Goal: Task Accomplishment & Management: Use online tool/utility

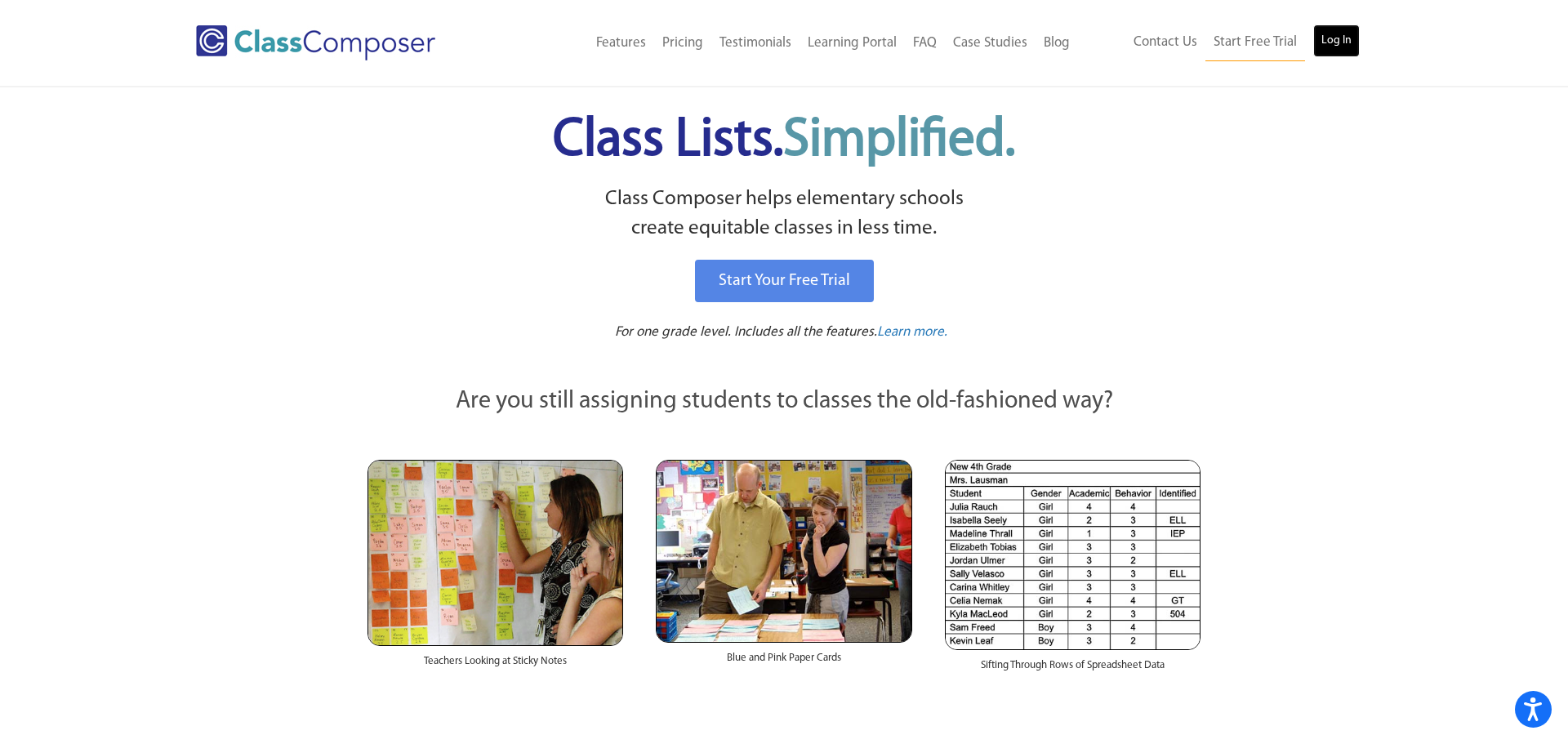
click at [1350, 41] on link "Log In" at bounding box center [1337, 40] width 47 height 33
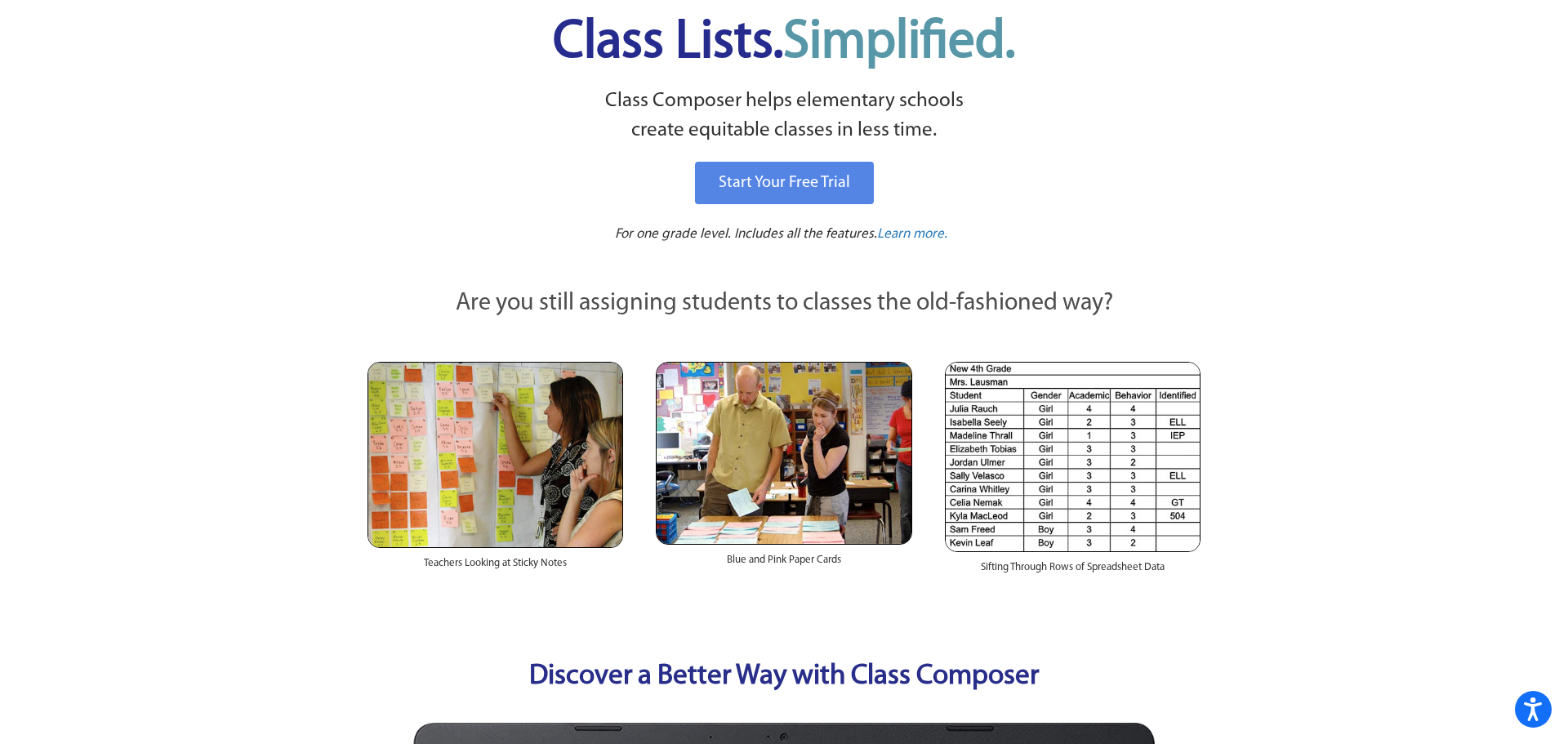
scroll to position [131, 0]
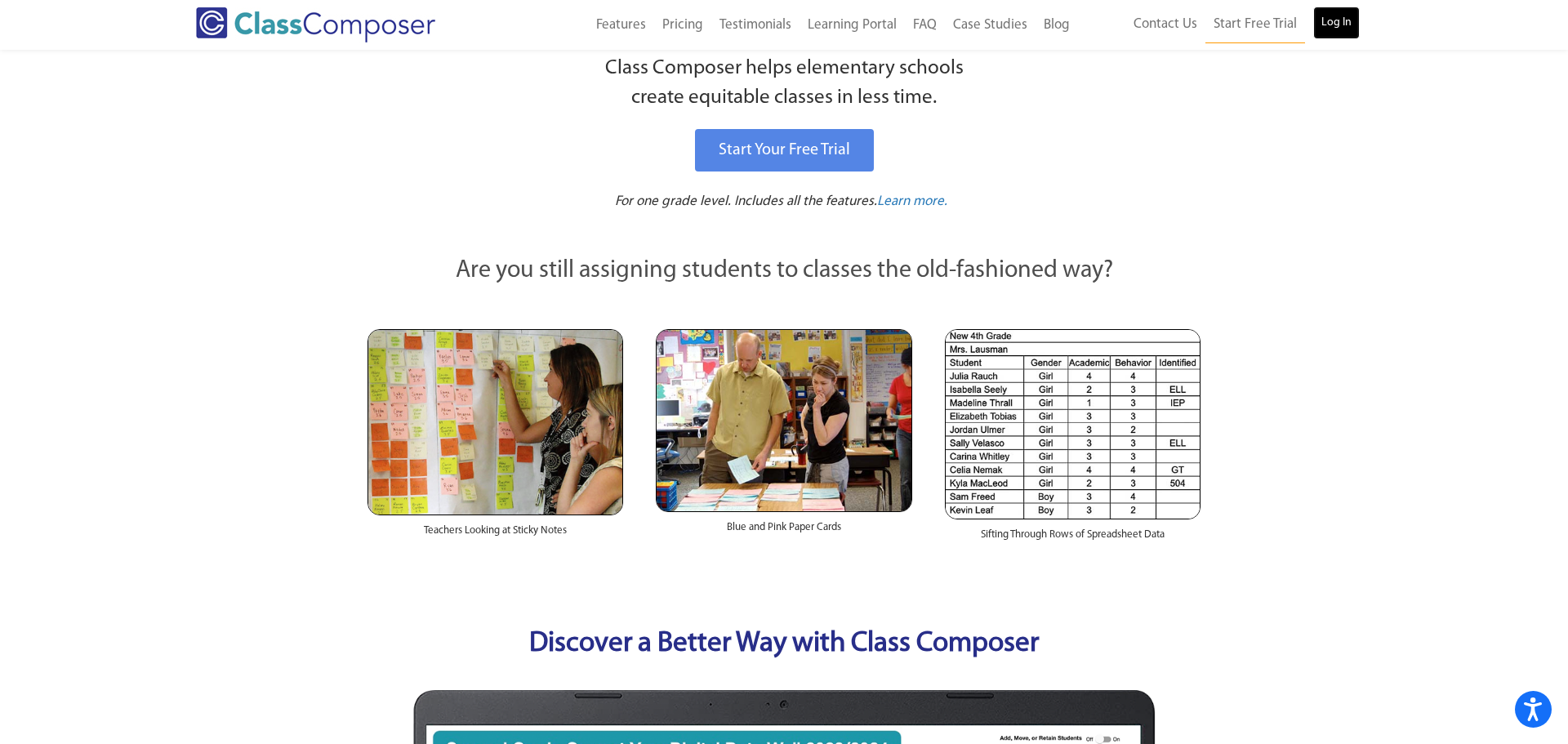
click at [1337, 14] on link "Log In" at bounding box center [1337, 23] width 47 height 33
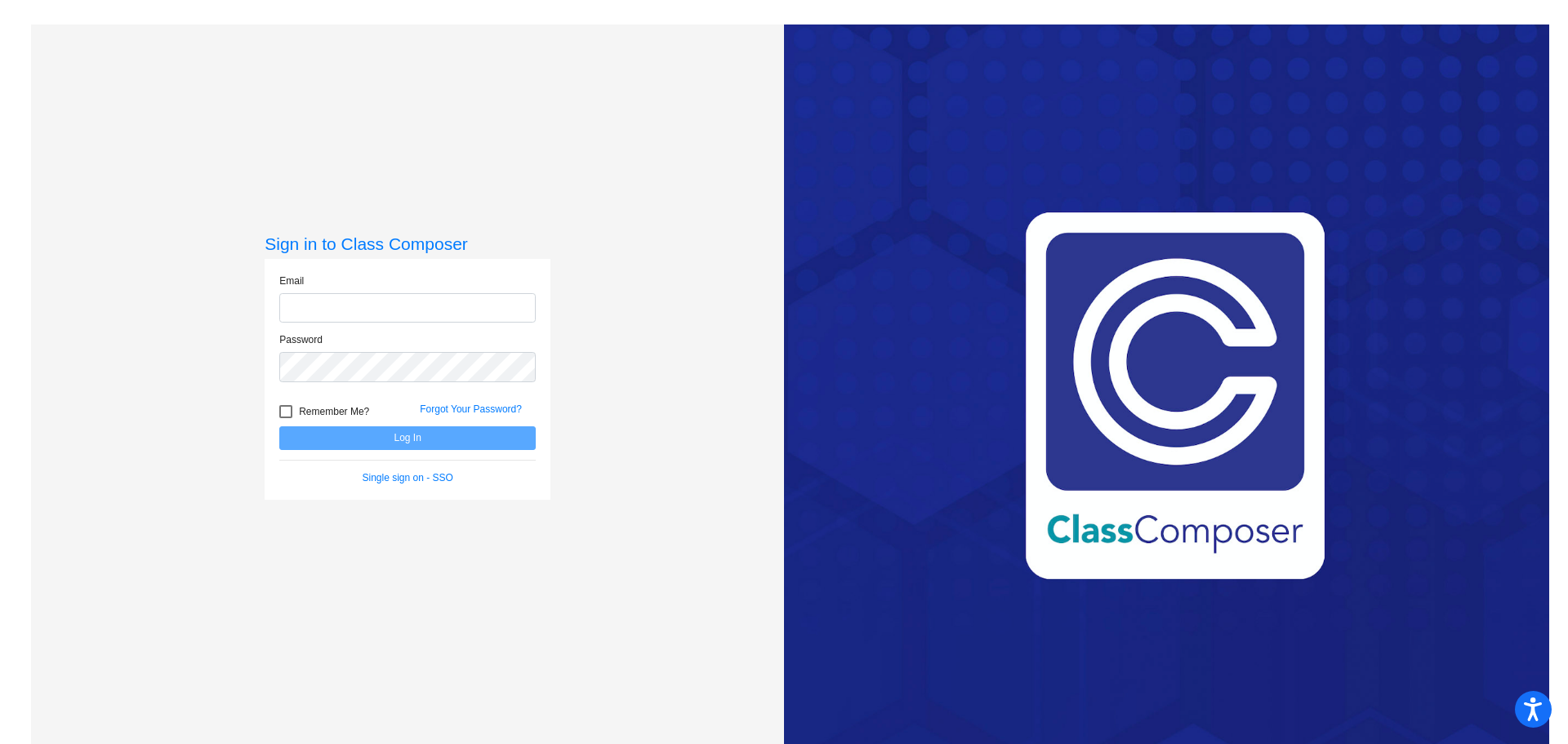
type input "theresa_gonzalez@lkstevens.wednet.edu"
click at [414, 438] on button "Log In" at bounding box center [407, 439] width 256 height 23
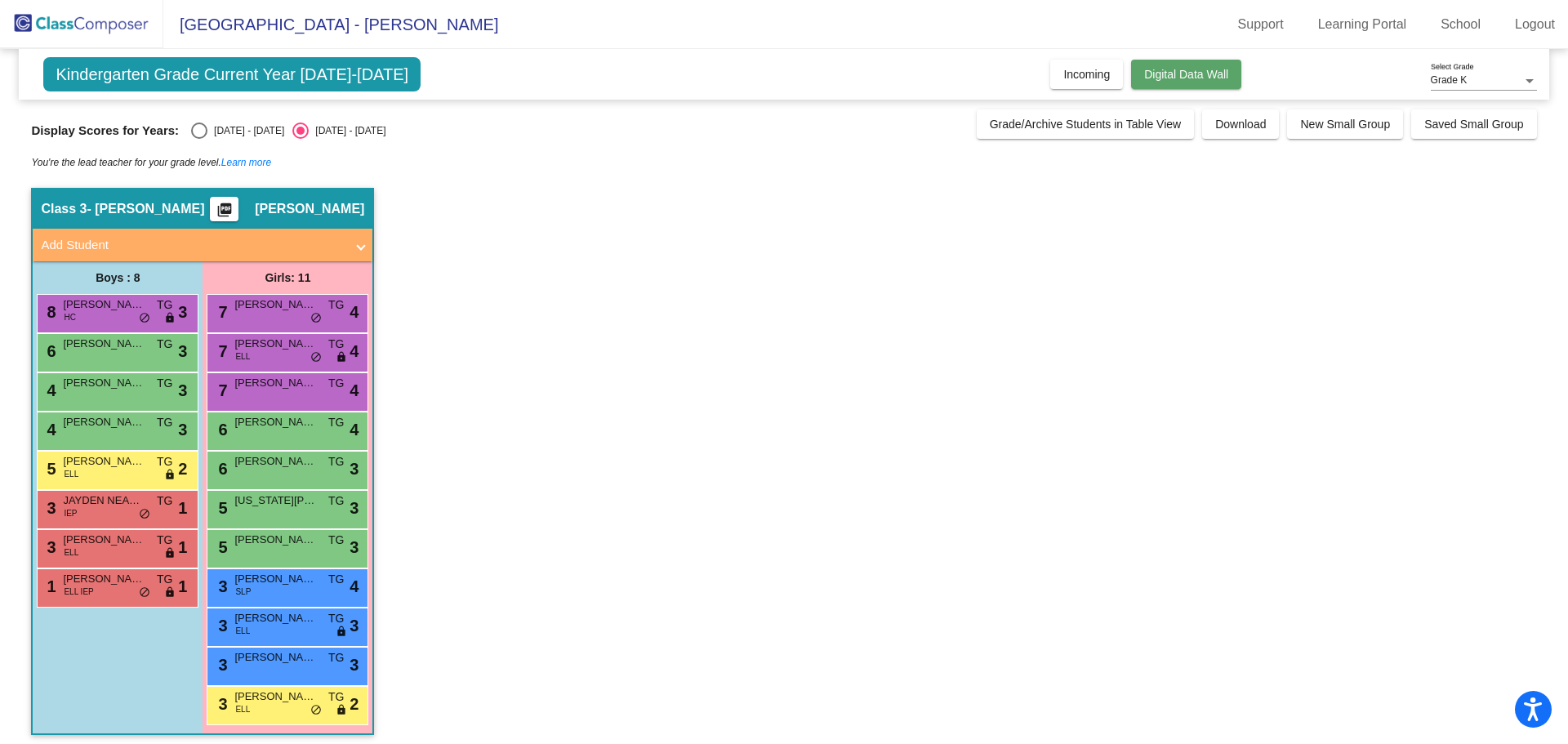
click at [1227, 80] on button "Digital Data Wall" at bounding box center [1186, 74] width 110 height 29
click at [1437, 81] on span "Grade K" at bounding box center [1449, 80] width 37 height 12
click at [1465, 80] on span "Grade K" at bounding box center [1483, 80] width 106 height 29
click at [1094, 80] on span "Incoming" at bounding box center [1087, 74] width 47 height 13
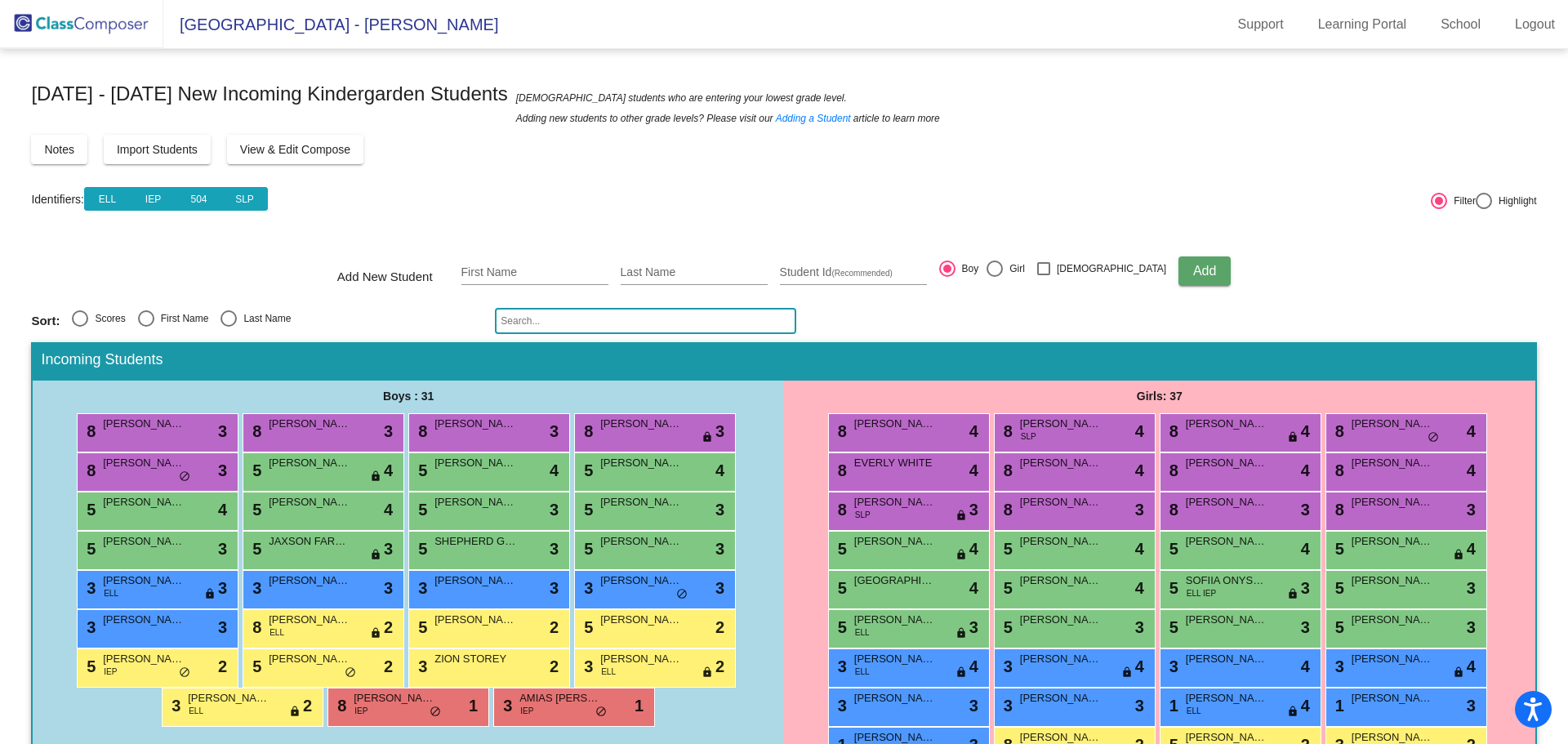
click at [78, 29] on img at bounding box center [81, 24] width 163 height 49
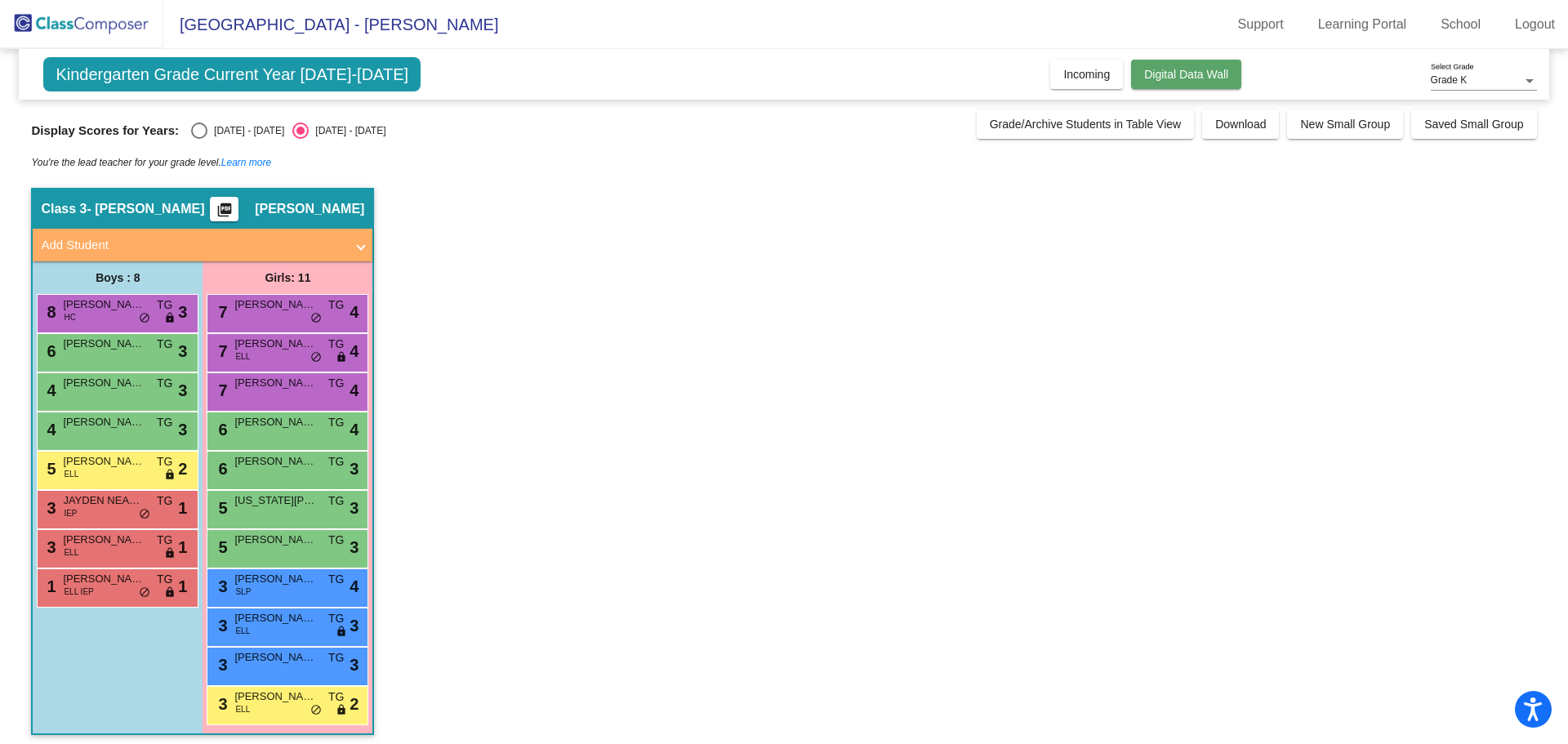
click at [1191, 79] on span "Digital Data Wall" at bounding box center [1186, 74] width 85 height 13
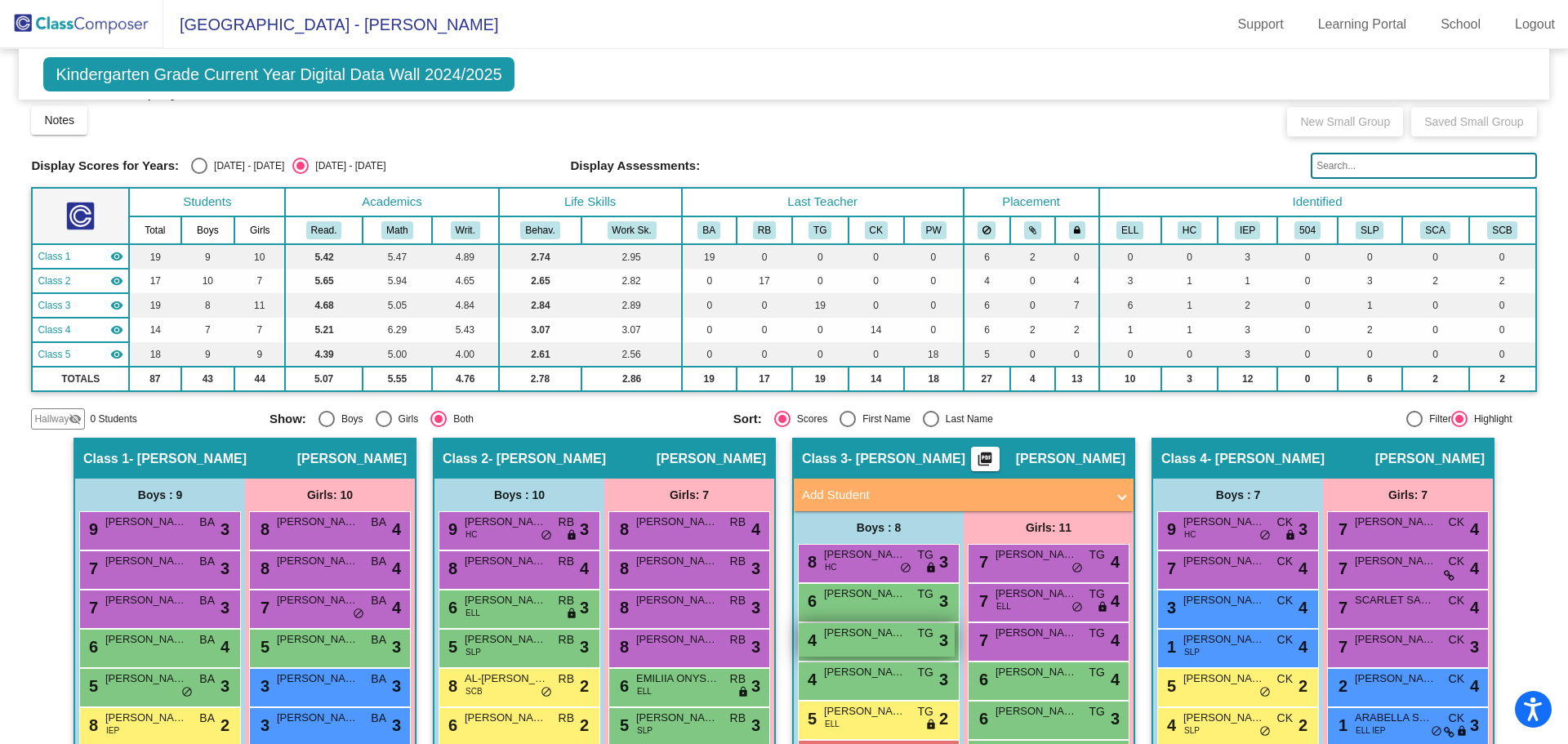
scroll to position [208, 0]
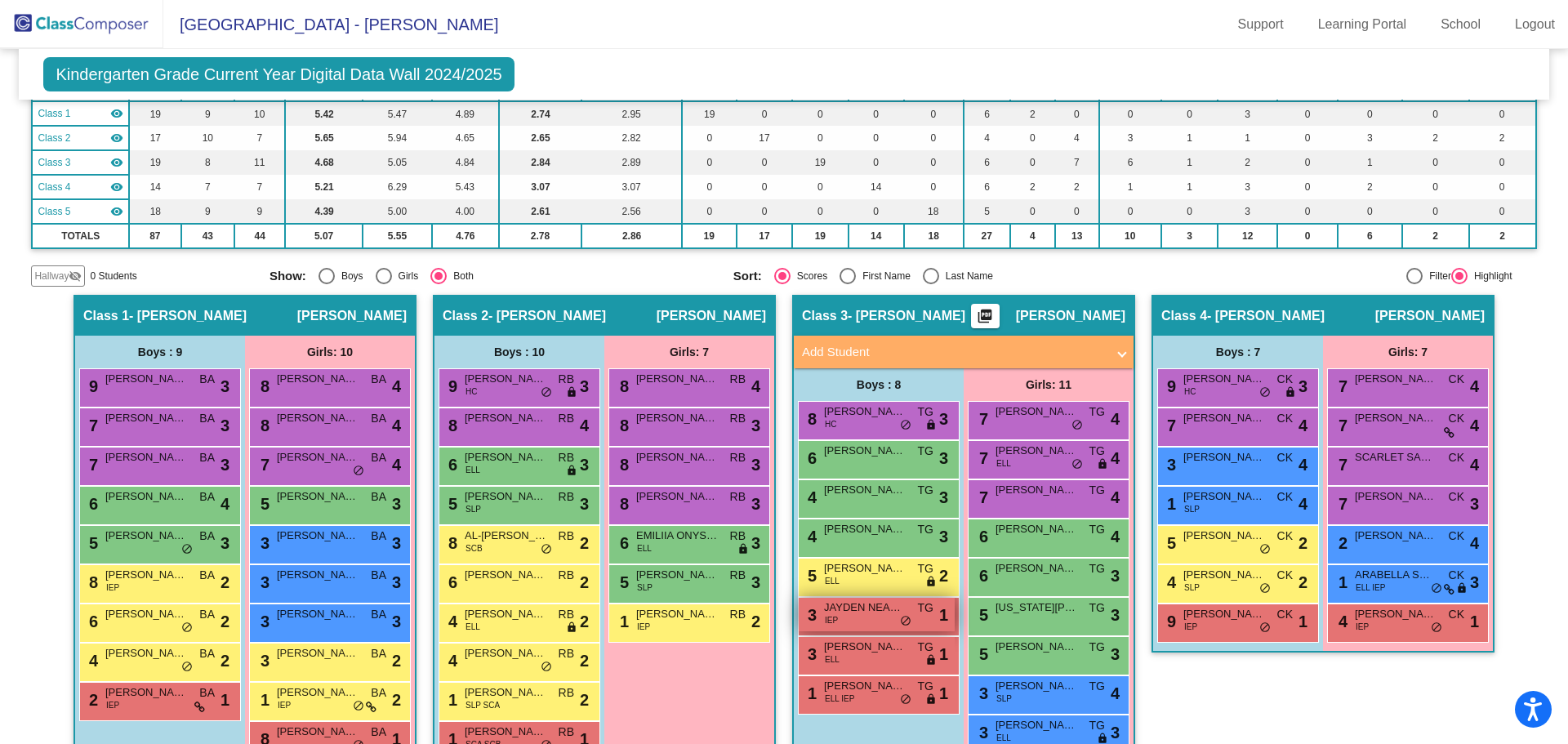
click at [873, 622] on div "3 JAYDEN NEARING IEP TG lock do_not_disturb_alt 1" at bounding box center [877, 615] width 156 height 33
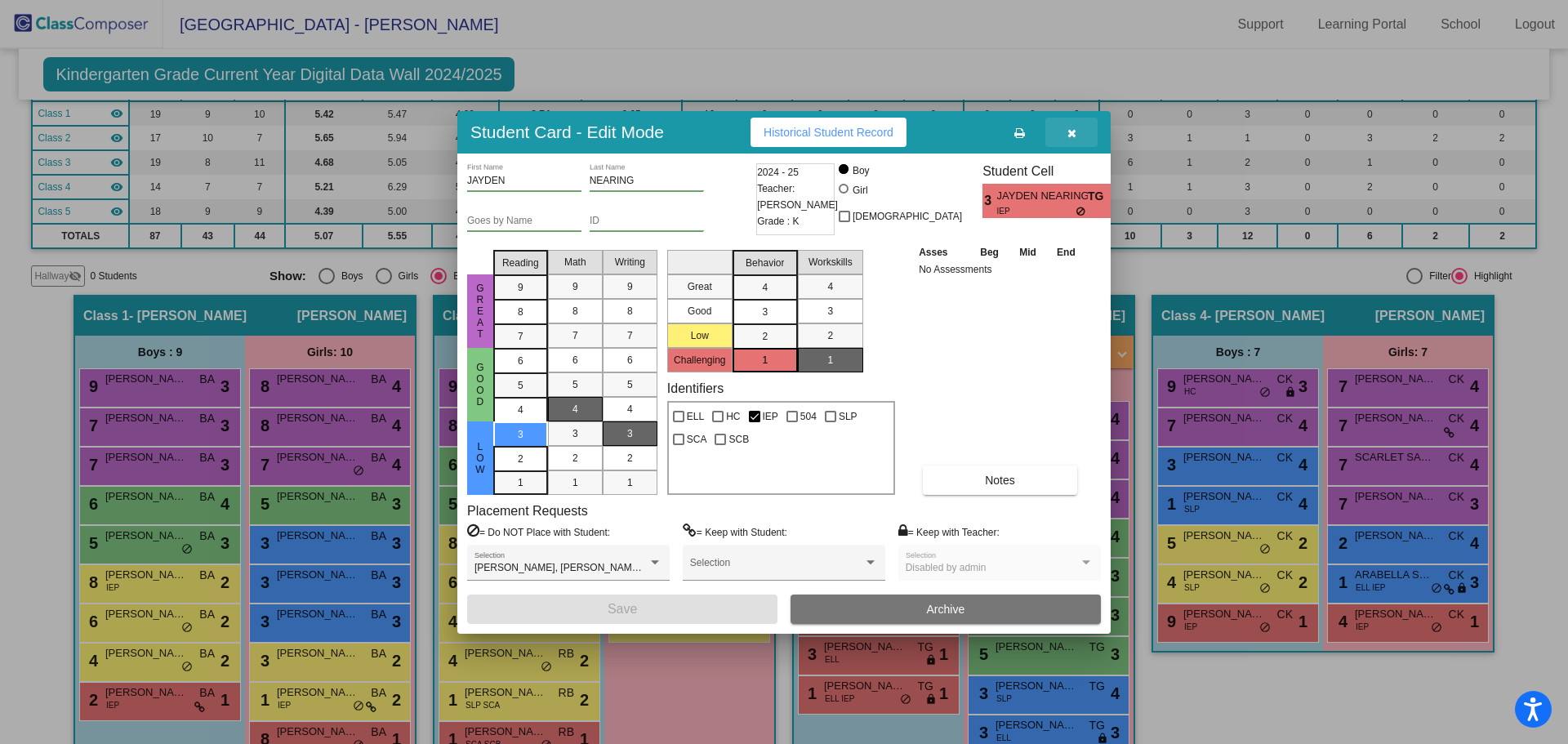
click at [1072, 134] on icon "button" at bounding box center [1072, 133] width 9 height 12
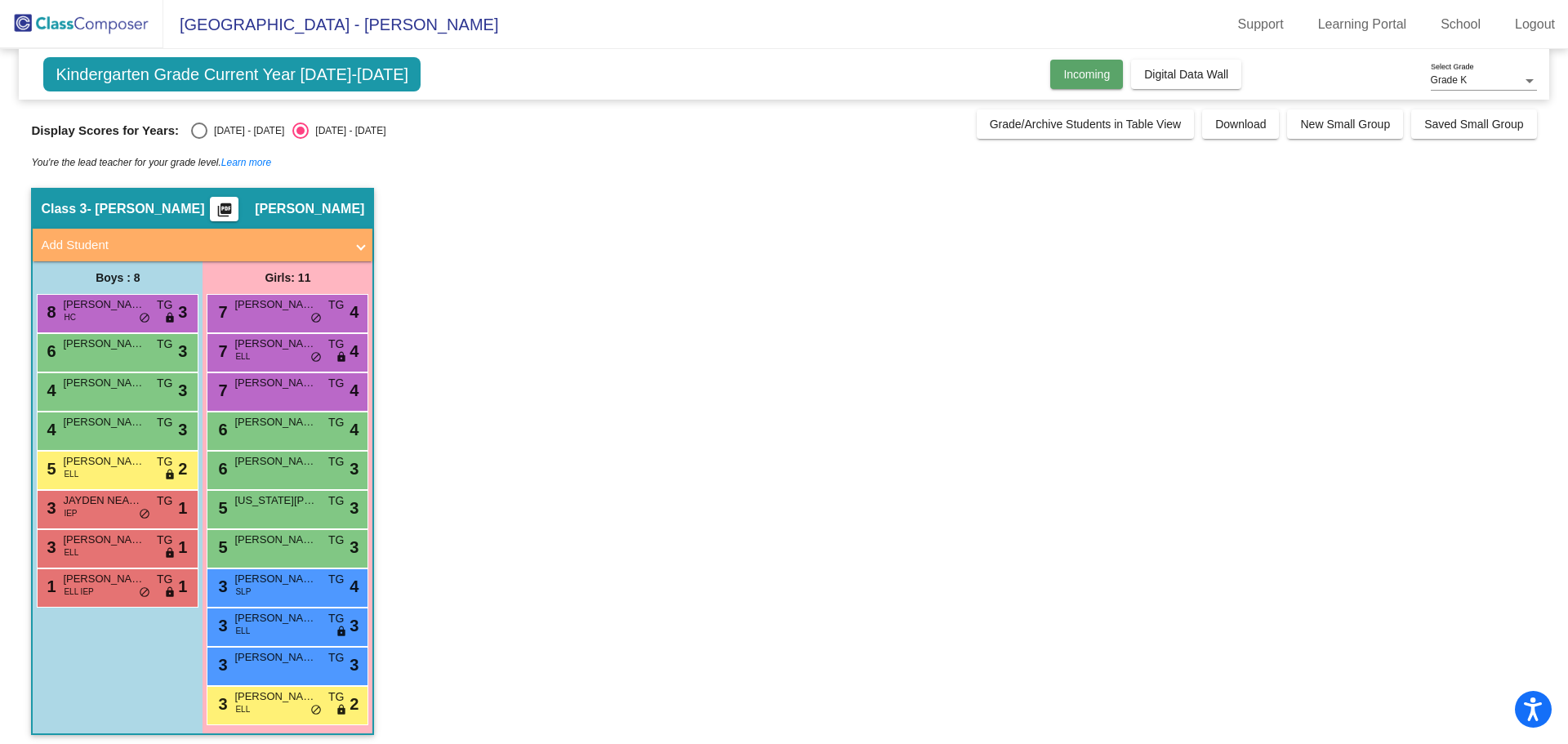
click at [1106, 84] on button "Incoming" at bounding box center [1086, 74] width 73 height 29
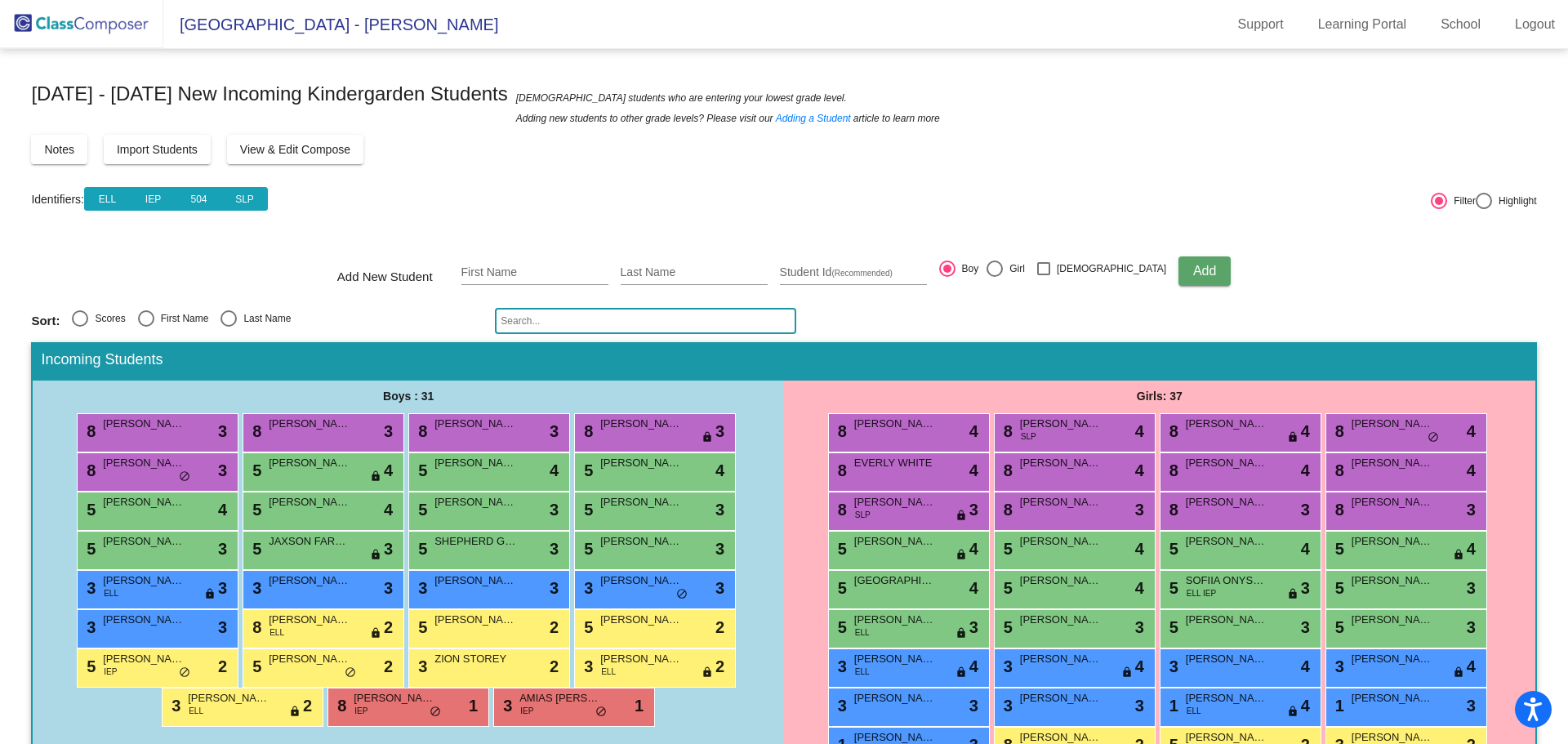
click at [321, 150] on span "View & Edit Compose" at bounding box center [295, 150] width 110 height 13
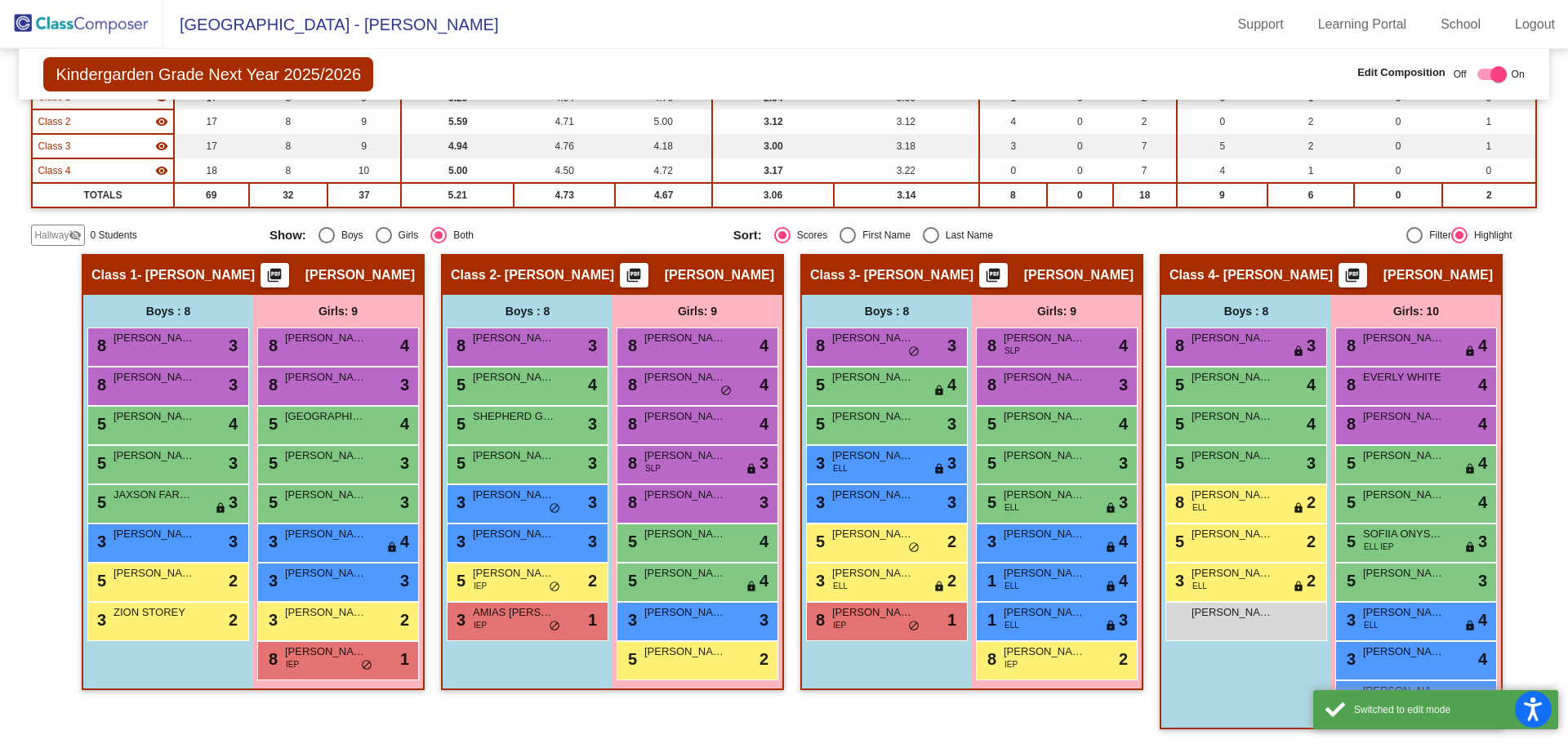
scroll to position [192, 0]
